Goal: Information Seeking & Learning: Learn about a topic

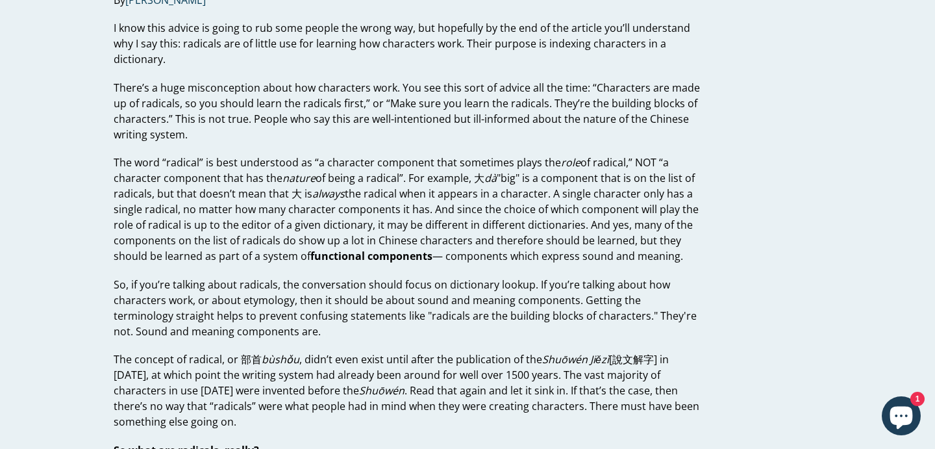
scroll to position [116, 0]
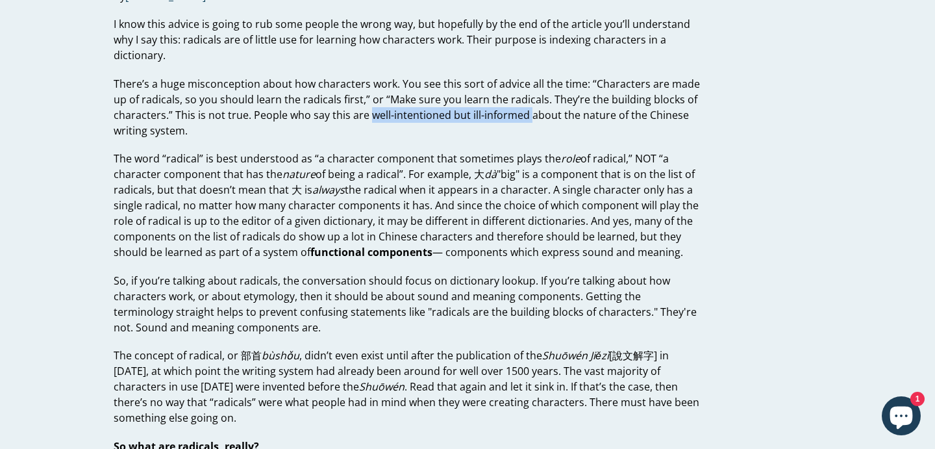
drag, startPoint x: 368, startPoint y: 116, endPoint x: 527, endPoint y: 108, distance: 159.3
click at [527, 108] on p "There’s a huge misconception about how characters work. You see this sort of ad…" at bounding box center [407, 107] width 587 height 62
copy p "well-intentioned but ill-informed"
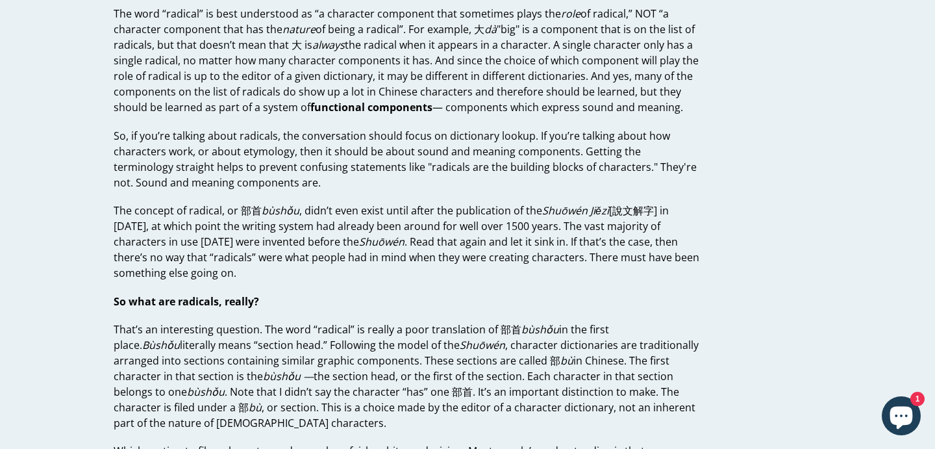
scroll to position [265, 0]
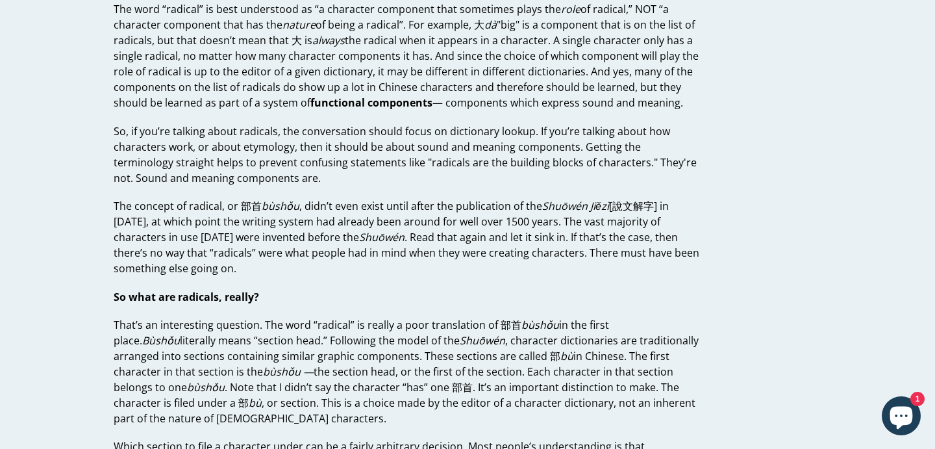
click at [331, 144] on p "So, if you’re talking about radicals, the conversation should focus on dictiona…" at bounding box center [407, 154] width 587 height 62
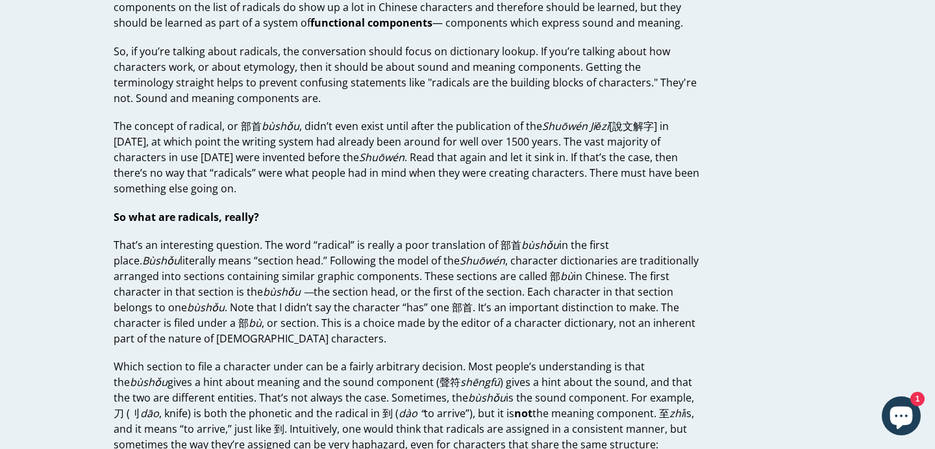
scroll to position [351, 0]
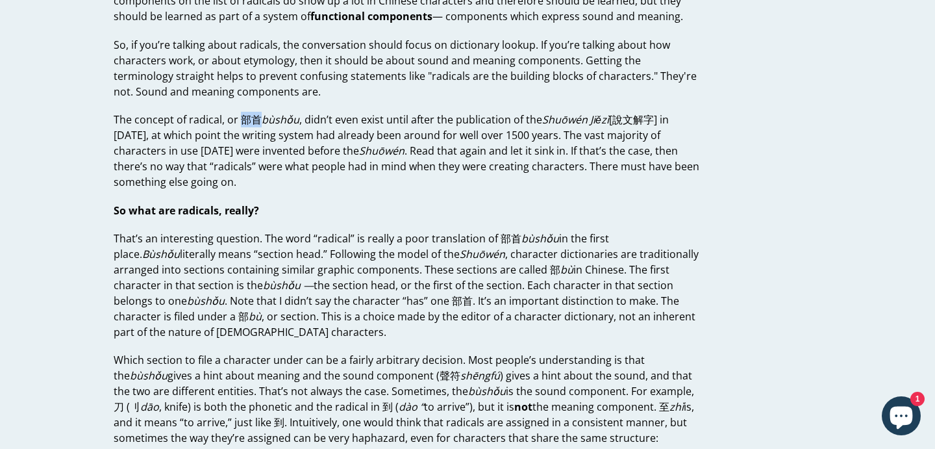
drag, startPoint x: 240, startPoint y: 119, endPoint x: 260, endPoint y: 121, distance: 19.6
click at [260, 121] on p "The concept of radical, or 部首 bùshǒu , didn’t even exist until after the public…" at bounding box center [407, 151] width 587 height 78
copy p "部首"
drag, startPoint x: 615, startPoint y: 123, endPoint x: 655, endPoint y: 120, distance: 39.7
click at [655, 120] on p "The concept of radical, or 部首 bùshǒu , didn’t even exist until after the public…" at bounding box center [407, 151] width 587 height 78
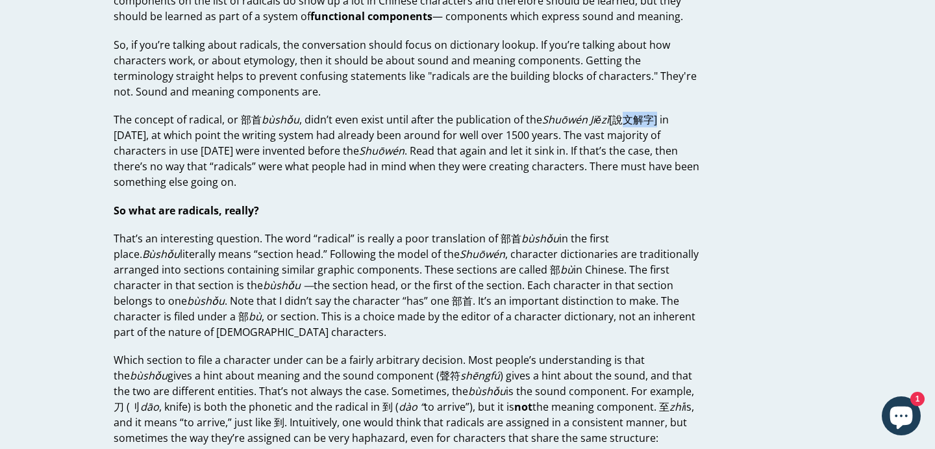
copy p "說文解字"
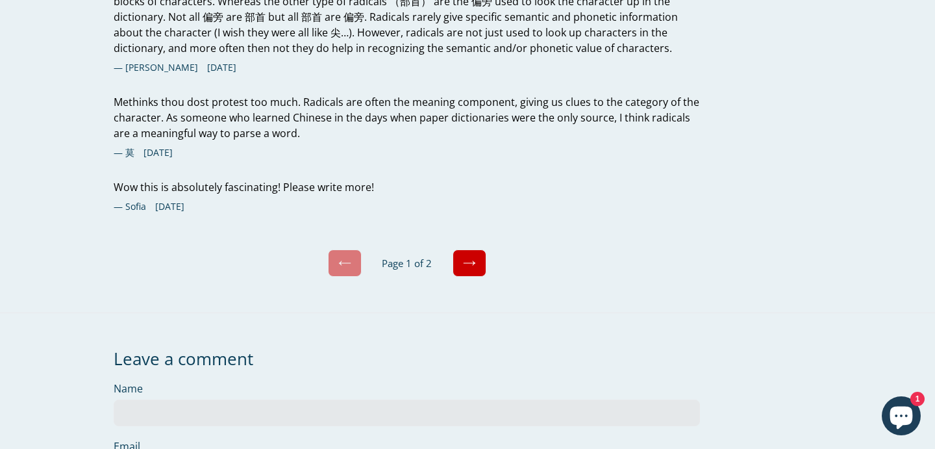
scroll to position [4593, 0]
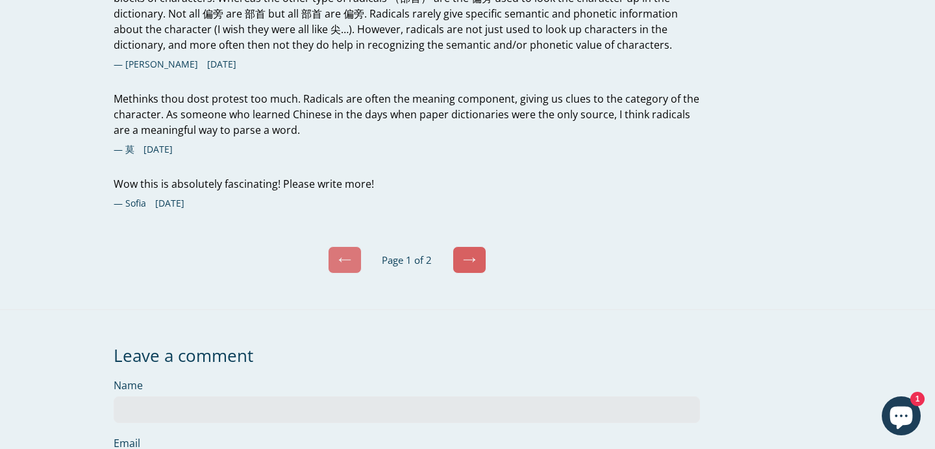
click at [469, 253] on icon at bounding box center [469, 259] width 13 height 13
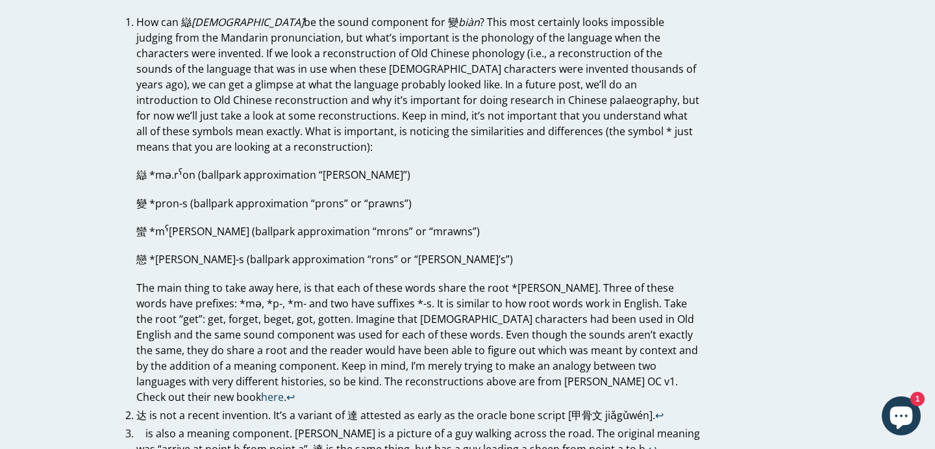
scroll to position [3768, 0]
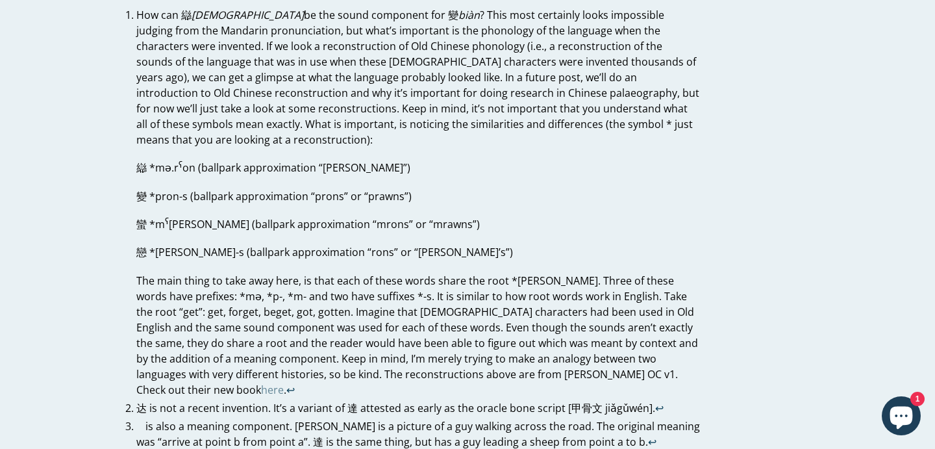
click at [284, 383] on span "here" at bounding box center [272, 390] width 23 height 14
